Goal: Register for event/course

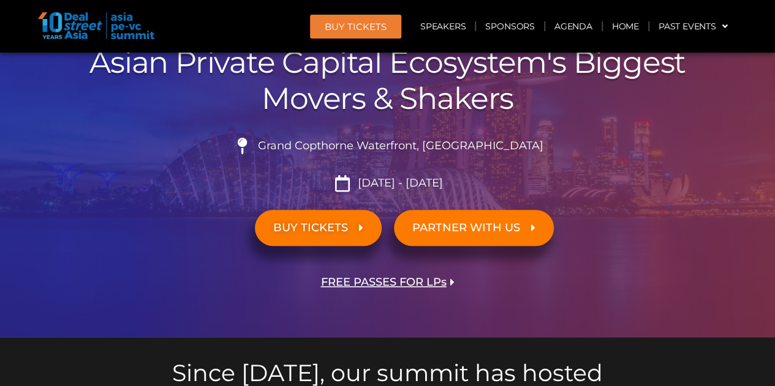
scroll to position [245, 0]
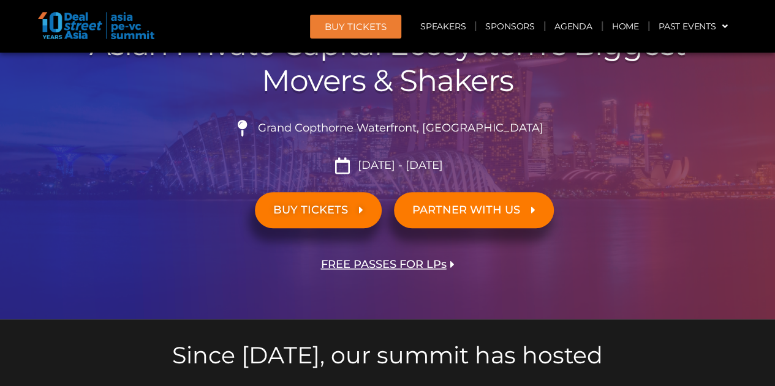
click at [432, 265] on span "FREE PASSES FOR LPs" at bounding box center [384, 265] width 126 height 12
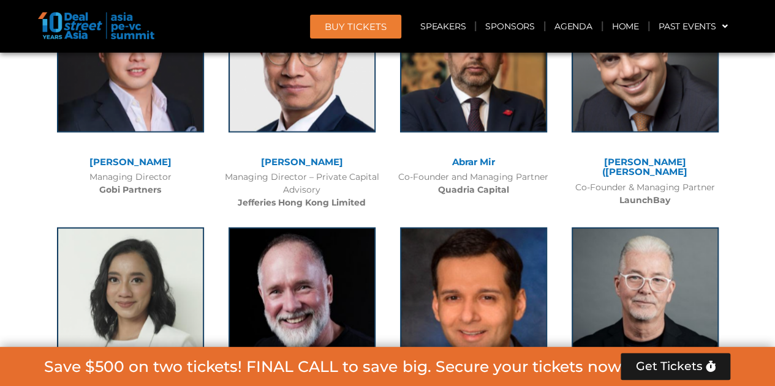
scroll to position [6092, 0]
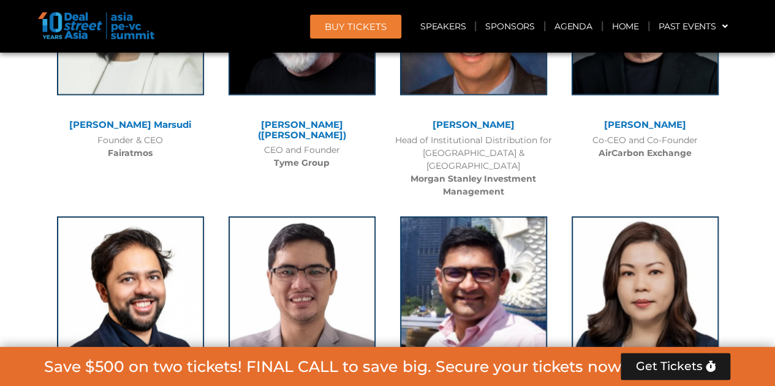
click at [424, 386] on div "Prashant Singh" at bounding box center [473, 393] width 159 height 10
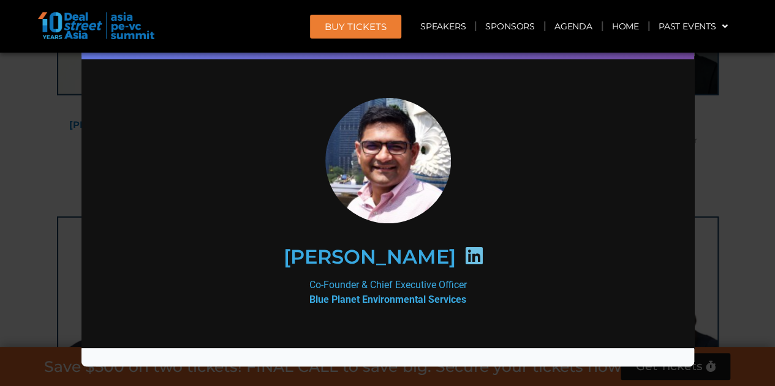
scroll to position [0, 0]
click at [738, 206] on div "Speaker Profile ×" at bounding box center [387, 193] width 775 height 386
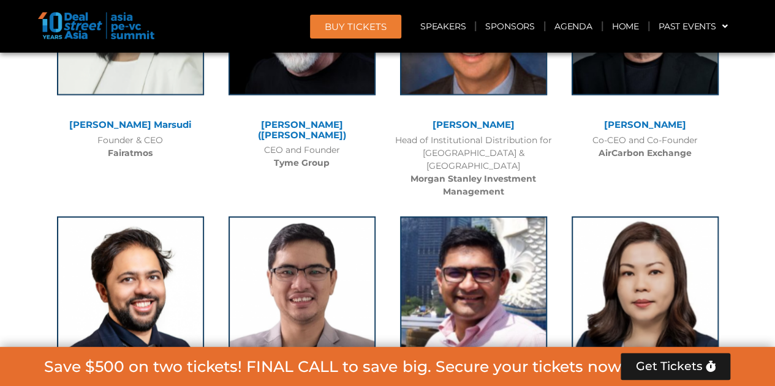
click at [678, 366] on span "Get Tickets" at bounding box center [668, 367] width 67 height 12
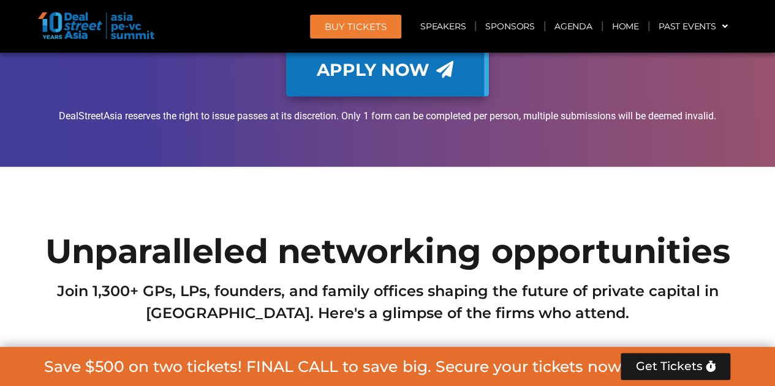
scroll to position [8502, 0]
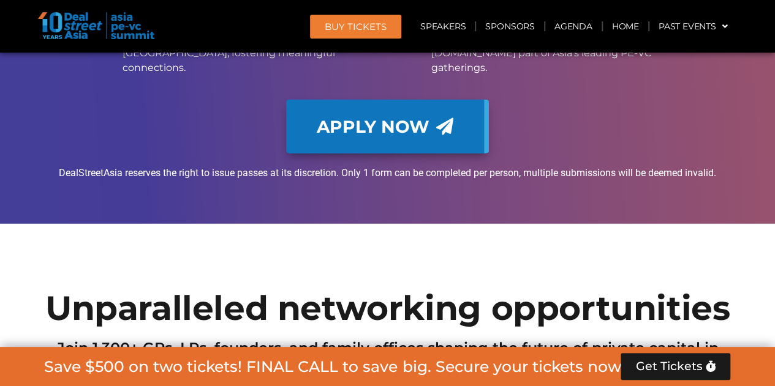
click at [691, 365] on span "Get Tickets" at bounding box center [668, 367] width 67 height 12
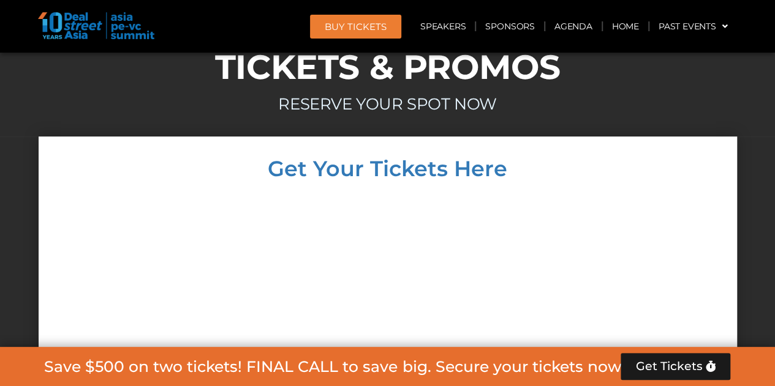
scroll to position [9766, 0]
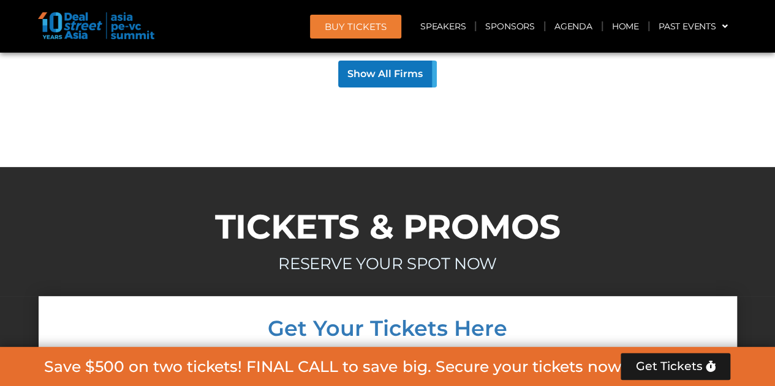
scroll to position [9398, 0]
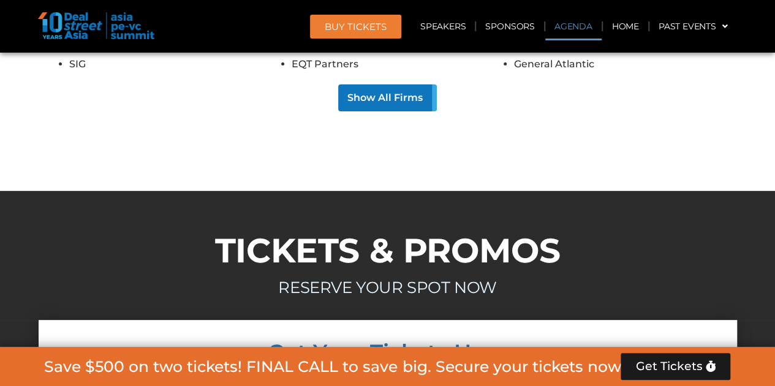
click at [590, 31] on link "Agenda" at bounding box center [573, 26] width 56 height 28
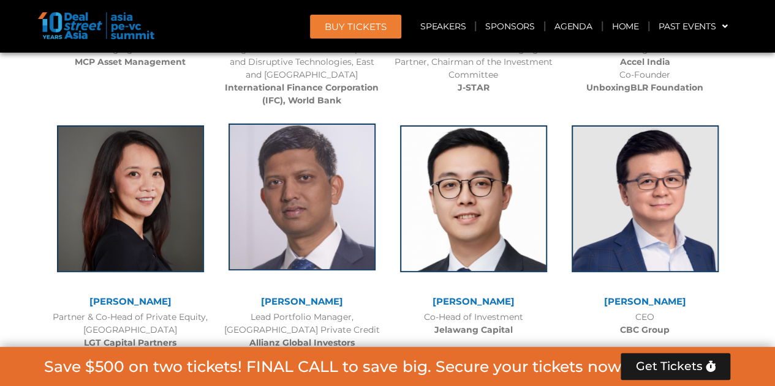
scroll to position [1931, 0]
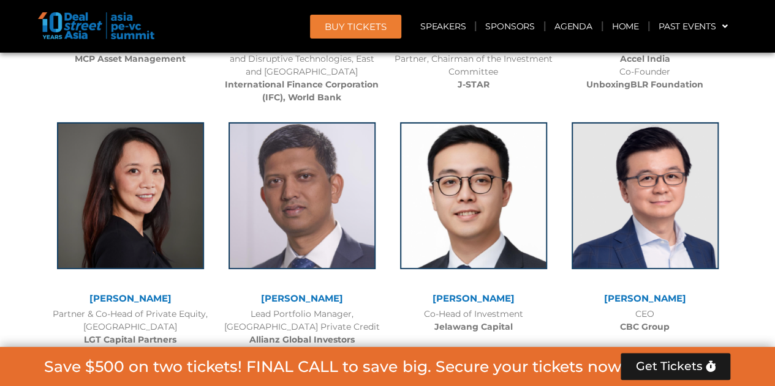
click at [127, 297] on link "Brooke Zhou" at bounding box center [130, 299] width 82 height 12
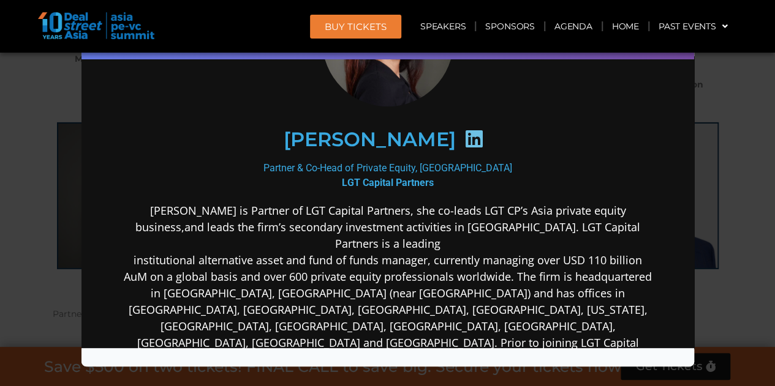
scroll to position [0, 0]
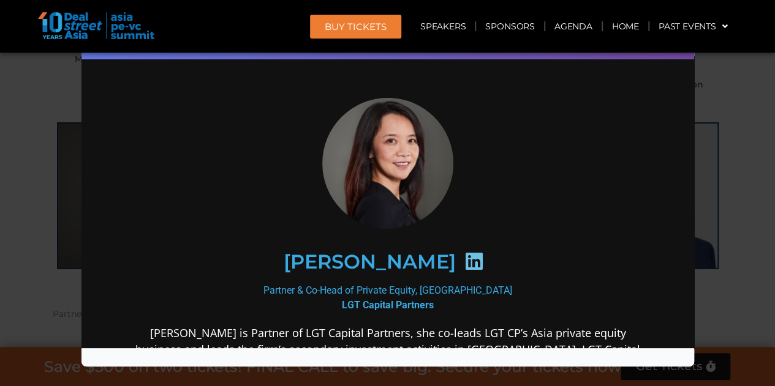
click at [738, 124] on div "Speaker Profile ×" at bounding box center [387, 193] width 775 height 386
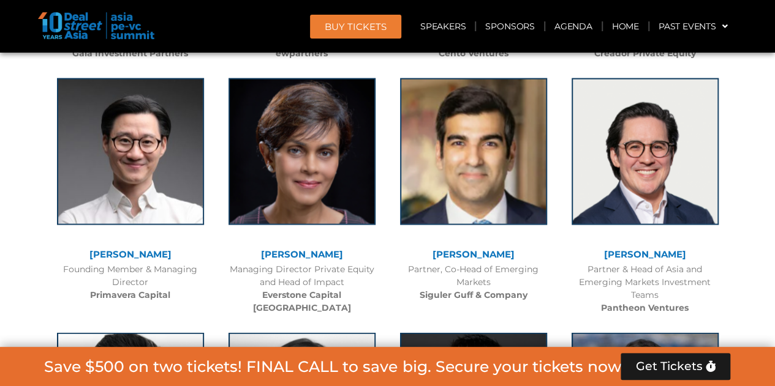
scroll to position [3645, 0]
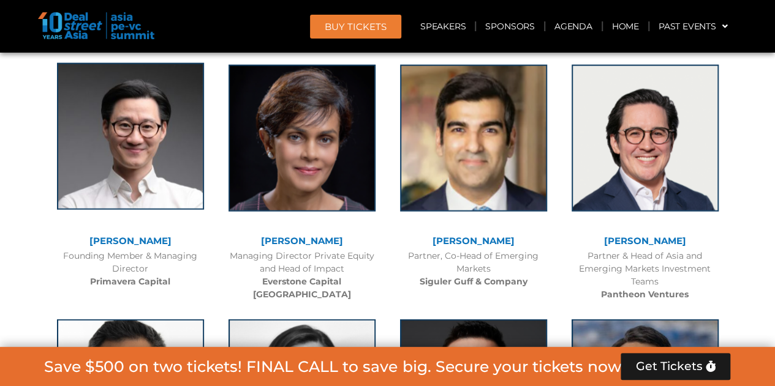
click at [159, 165] on img at bounding box center [130, 136] width 147 height 147
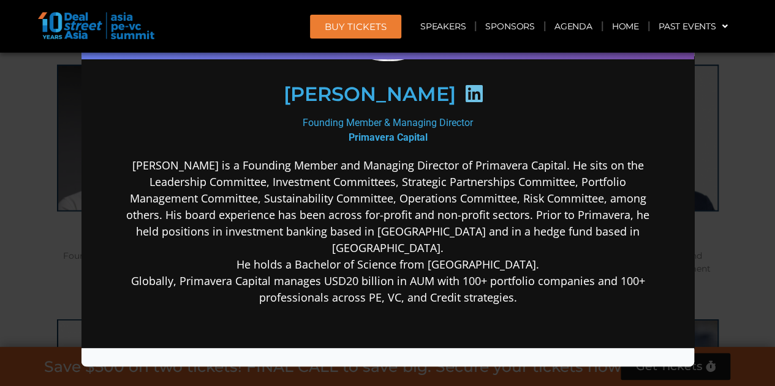
scroll to position [245, 0]
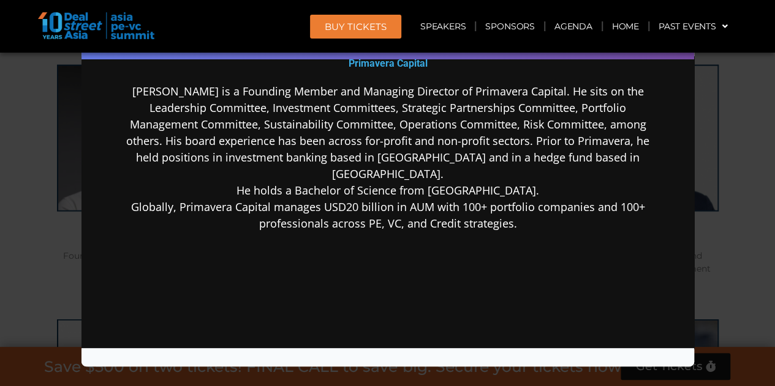
click at [743, 248] on div "Speaker Profile ×" at bounding box center [387, 193] width 775 height 386
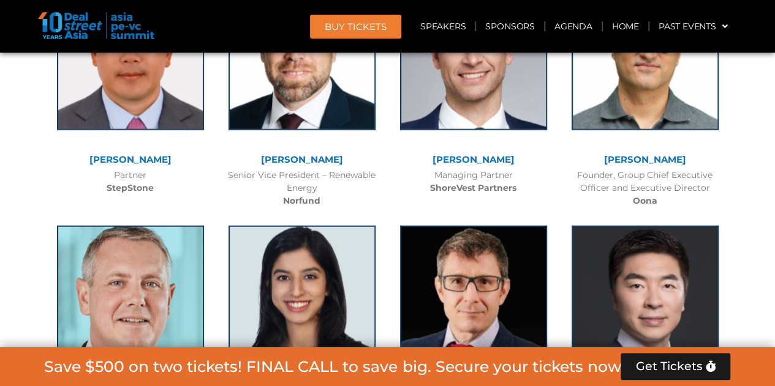
scroll to position [5911, 0]
